Goal: Information Seeking & Learning: Check status

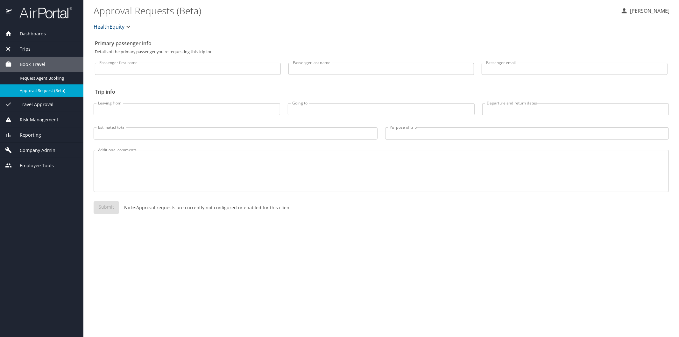
click at [29, 136] on span "Reporting" at bounding box center [26, 134] width 29 height 7
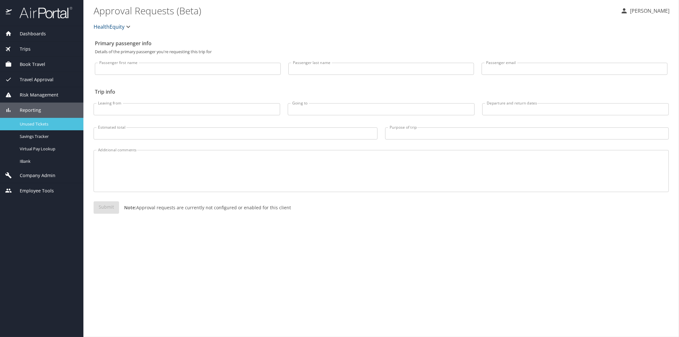
click at [37, 128] on link "Unused Tickets" at bounding box center [41, 124] width 83 height 12
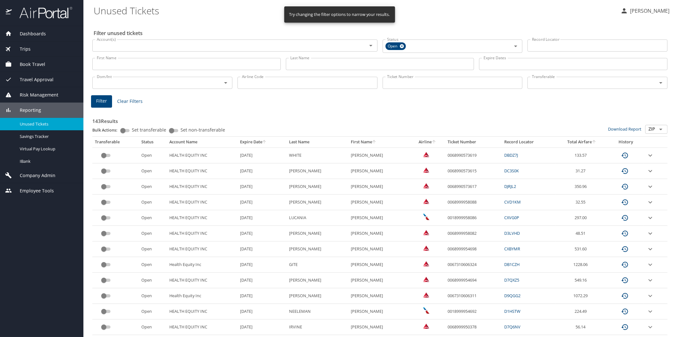
click at [301, 59] on input "Last Name" at bounding box center [380, 64] width 188 height 12
type input "[PERSON_NAME]"
click at [98, 102] on span "Filter" at bounding box center [101, 101] width 11 height 8
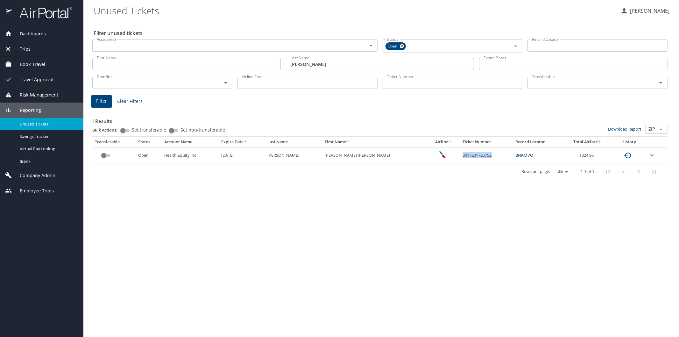
drag, startPoint x: 437, startPoint y: 157, endPoint x: 469, endPoint y: 156, distance: 32.1
click at [469, 156] on td "0017231725752" at bounding box center [486, 155] width 53 height 16
copy td "0017231725752"
drag, startPoint x: 320, startPoint y: 67, endPoint x: 289, endPoint y: 66, distance: 31.2
click at [289, 66] on input "[PERSON_NAME]" at bounding box center [380, 64] width 188 height 12
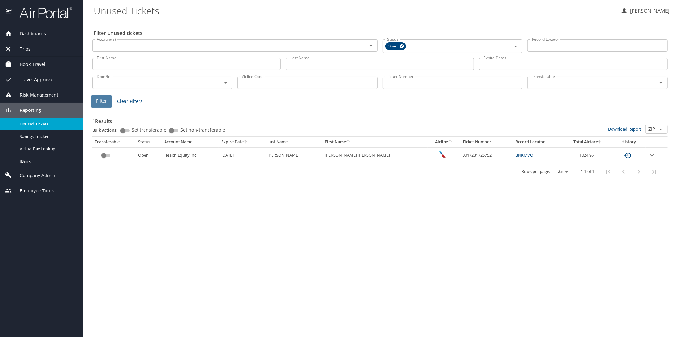
click at [95, 106] on button "Filter" at bounding box center [101, 101] width 21 height 12
